Goal: Task Accomplishment & Management: Complete application form

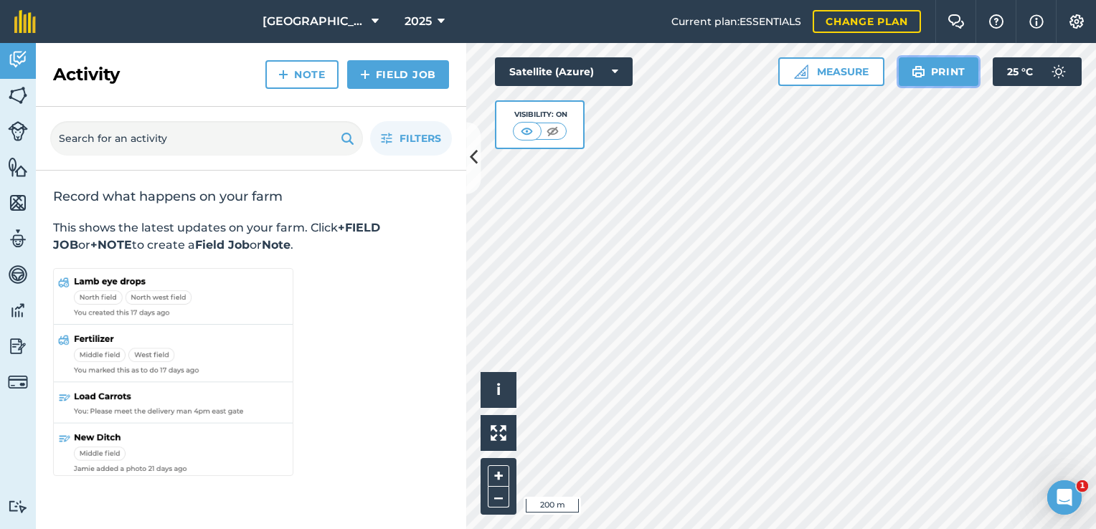
click at [949, 75] on button "Print" at bounding box center [938, 71] width 80 height 29
click at [18, 60] on img at bounding box center [18, 60] width 20 height 22
click at [475, 161] on icon at bounding box center [474, 158] width 8 height 25
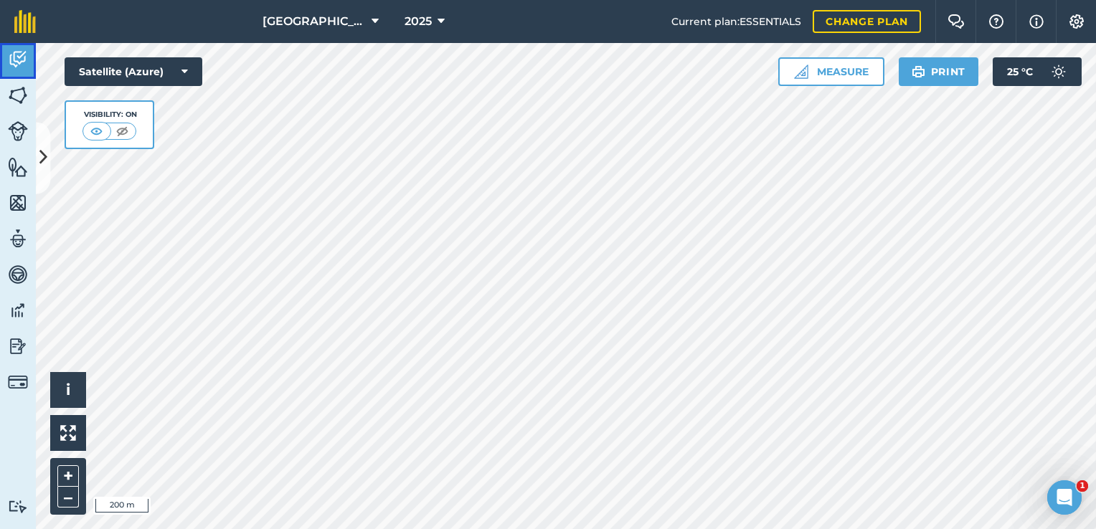
click at [19, 57] on img at bounding box center [18, 60] width 20 height 22
click at [14, 98] on img at bounding box center [18, 96] width 20 height 22
click at [18, 62] on img at bounding box center [18, 60] width 20 height 22
click at [21, 99] on img at bounding box center [18, 96] width 20 height 22
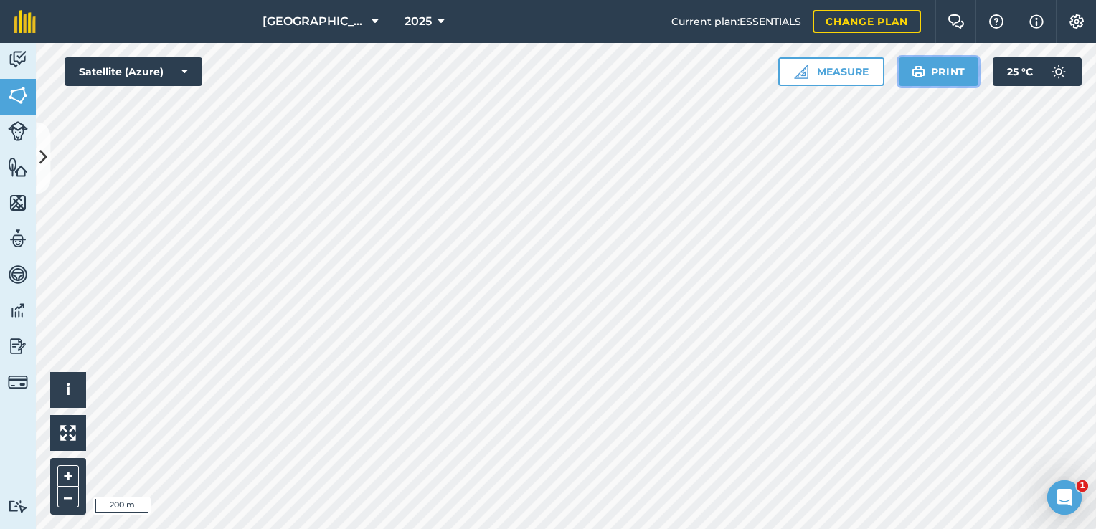
click at [924, 71] on img at bounding box center [918, 71] width 14 height 17
click at [921, 65] on img at bounding box center [918, 71] width 14 height 17
click at [14, 59] on img at bounding box center [18, 60] width 20 height 22
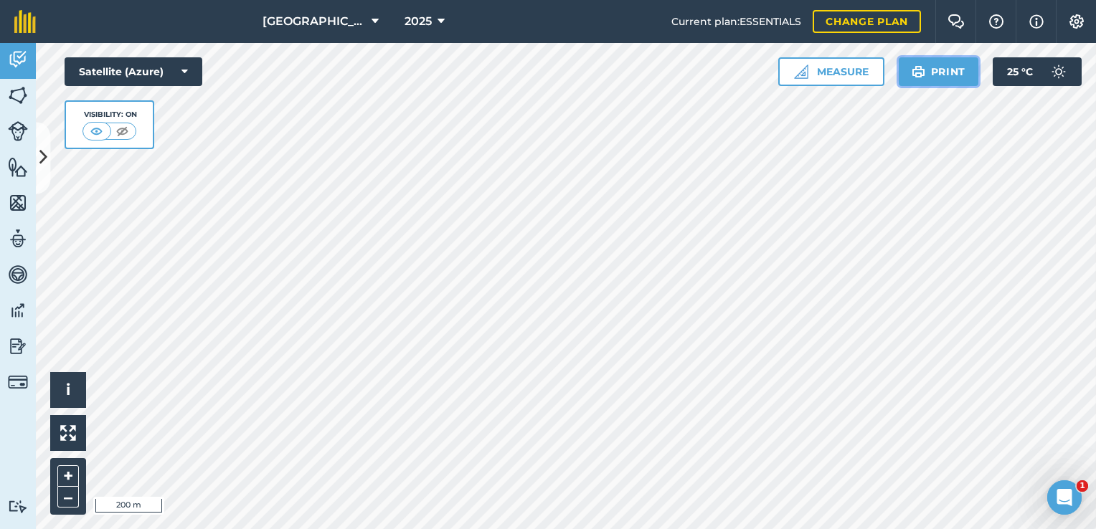
click at [944, 74] on button "Print" at bounding box center [938, 71] width 80 height 29
click at [22, 97] on img at bounding box center [18, 96] width 20 height 22
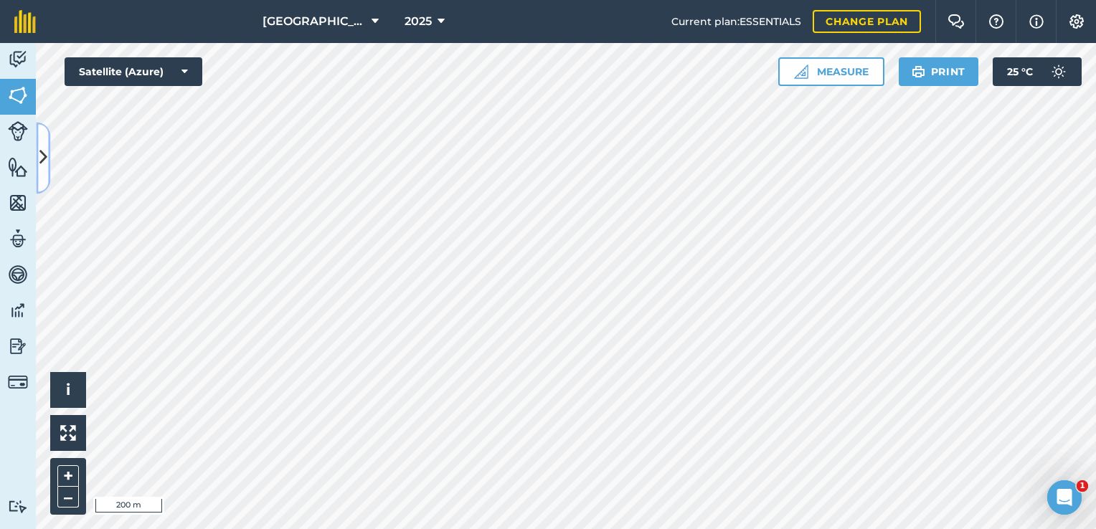
click at [40, 156] on icon at bounding box center [43, 158] width 8 height 25
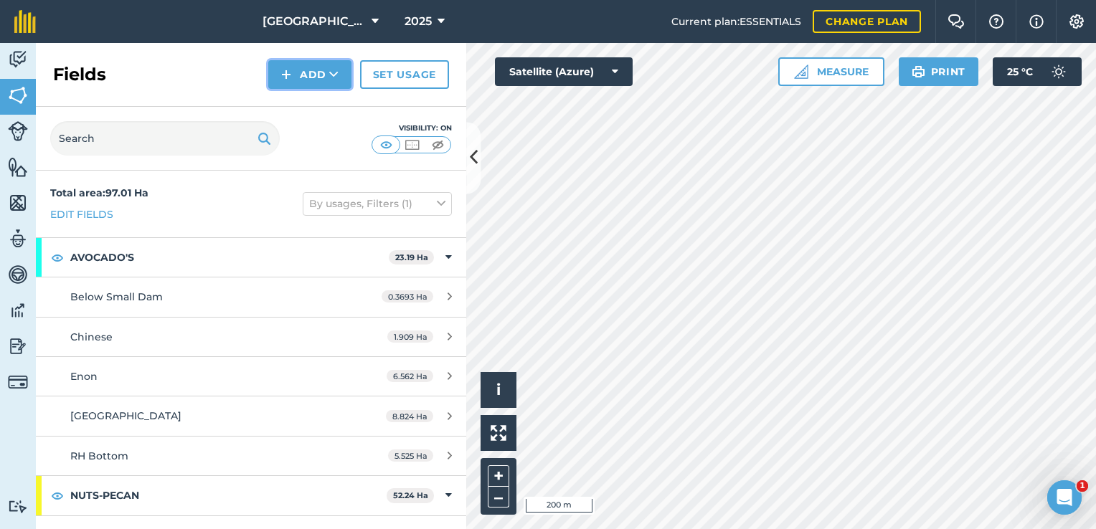
click at [298, 72] on button "Add" at bounding box center [309, 74] width 83 height 29
click at [298, 111] on link "Draw" at bounding box center [309, 107] width 79 height 32
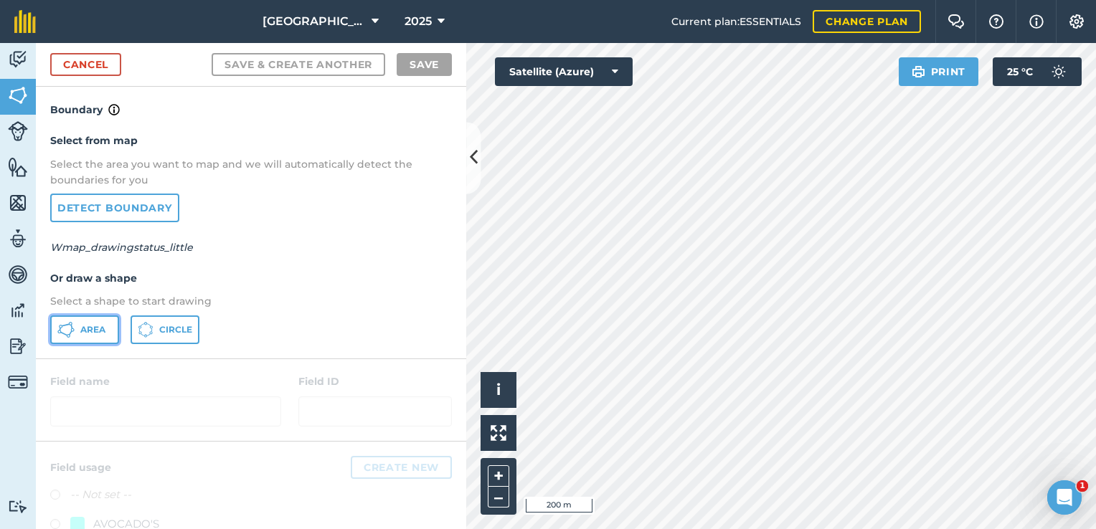
click at [86, 333] on span "Area" at bounding box center [92, 329] width 25 height 11
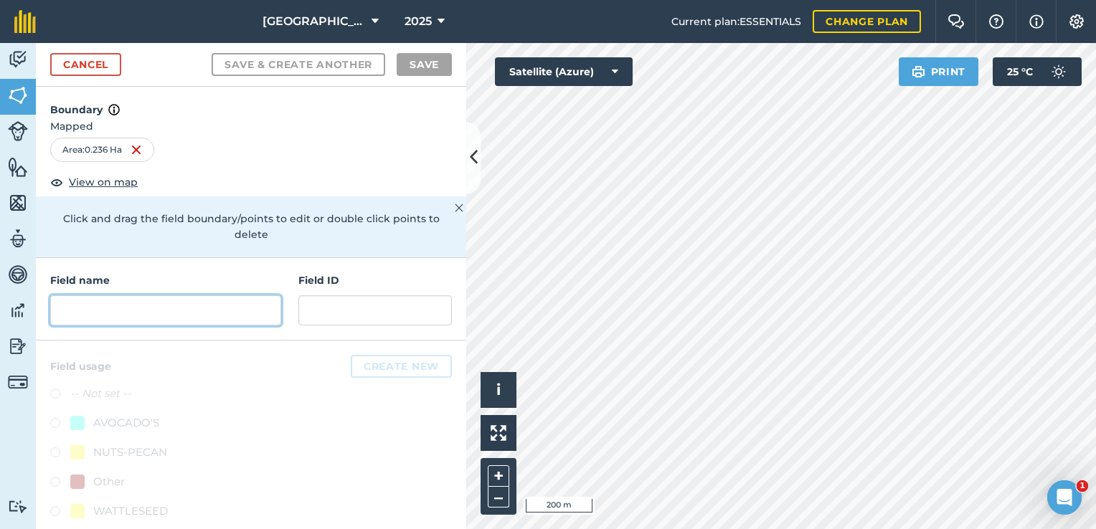
click at [146, 306] on input "text" at bounding box center [165, 310] width 231 height 30
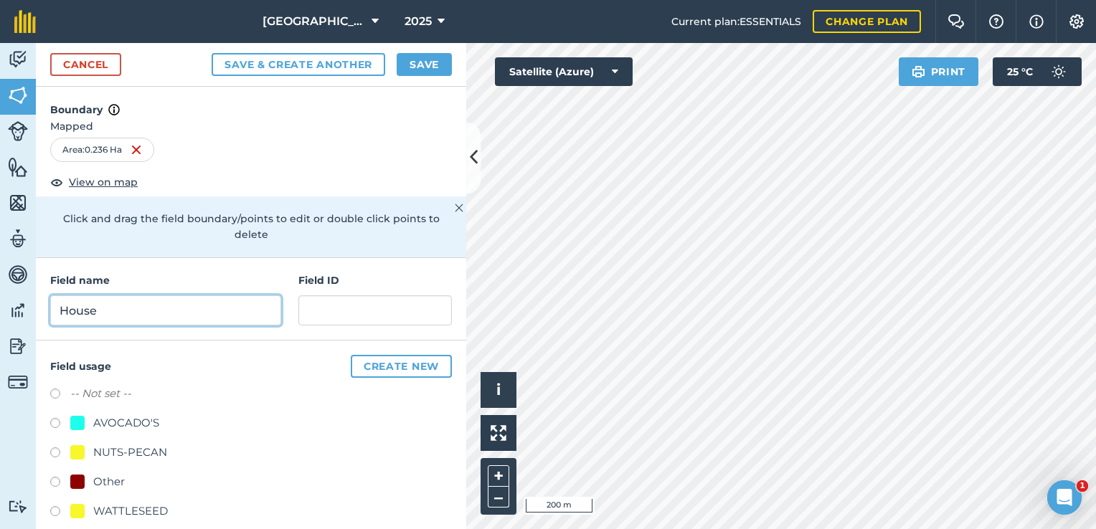
type input "House"
click at [113, 475] on div "Other" at bounding box center [109, 481] width 32 height 17
radio input "true"
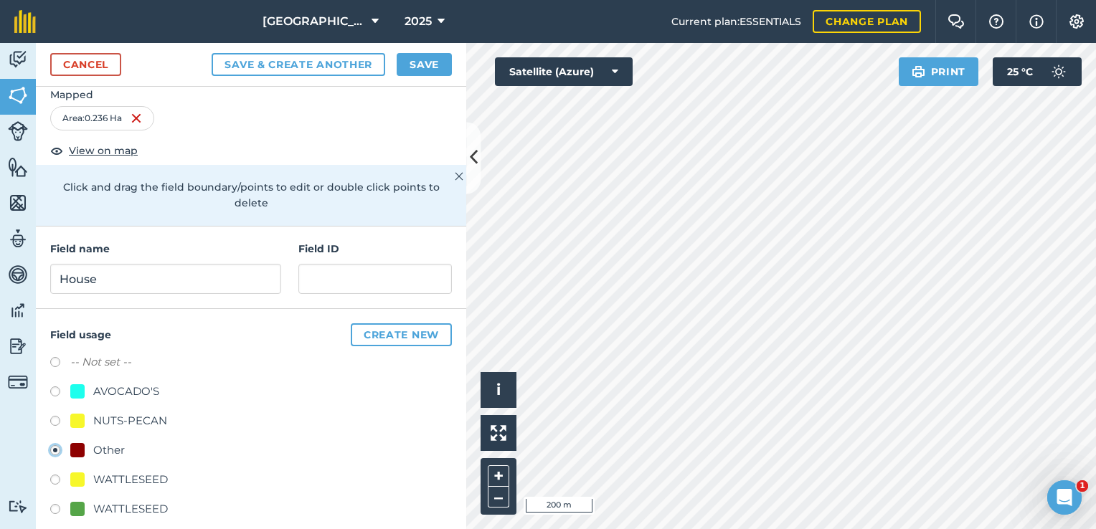
scroll to position [45, 0]
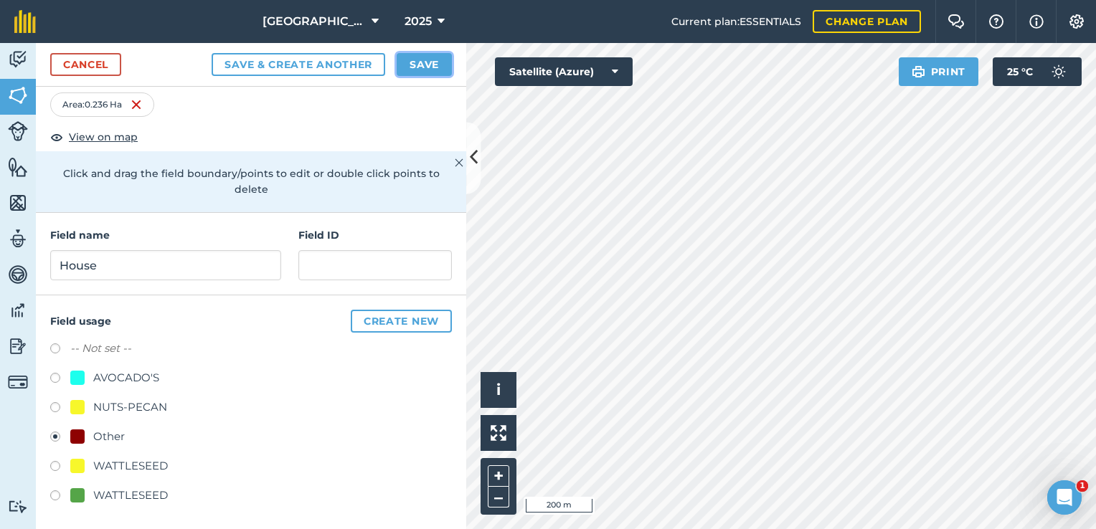
click at [427, 66] on button "Save" at bounding box center [424, 64] width 55 height 23
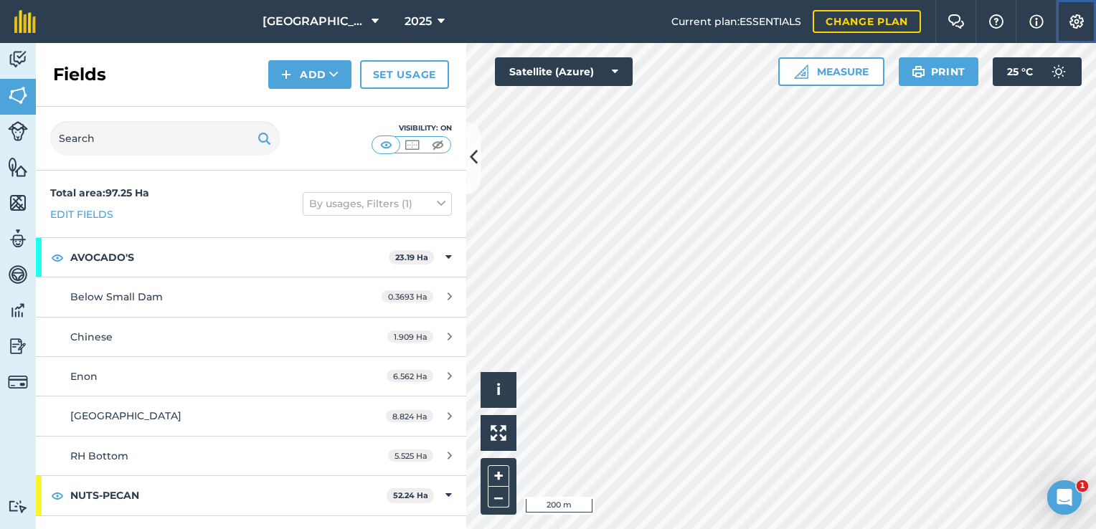
click at [1078, 20] on img at bounding box center [1076, 21] width 17 height 14
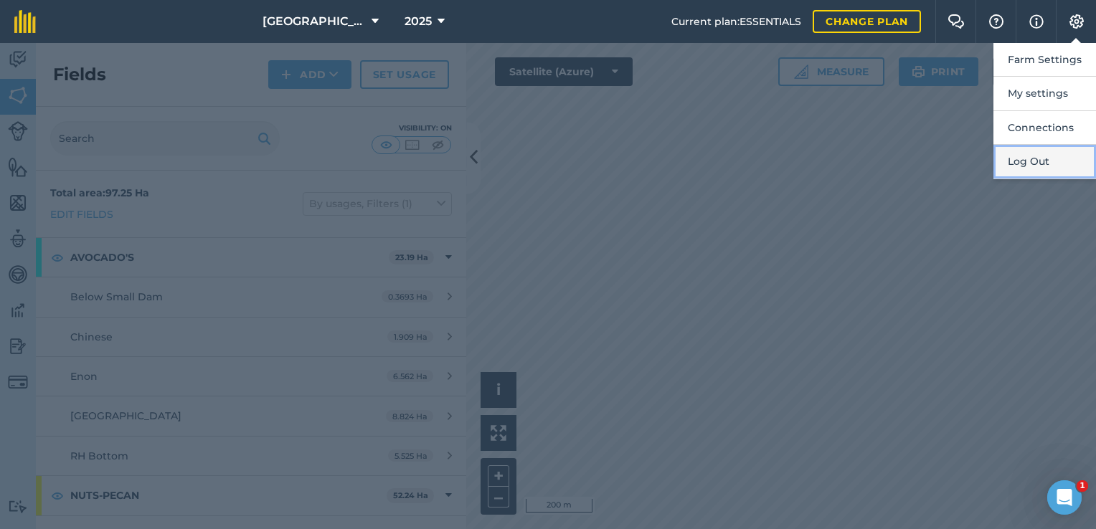
click at [1025, 162] on button "Log Out" at bounding box center [1044, 162] width 103 height 34
